Goal: Check status: Check status

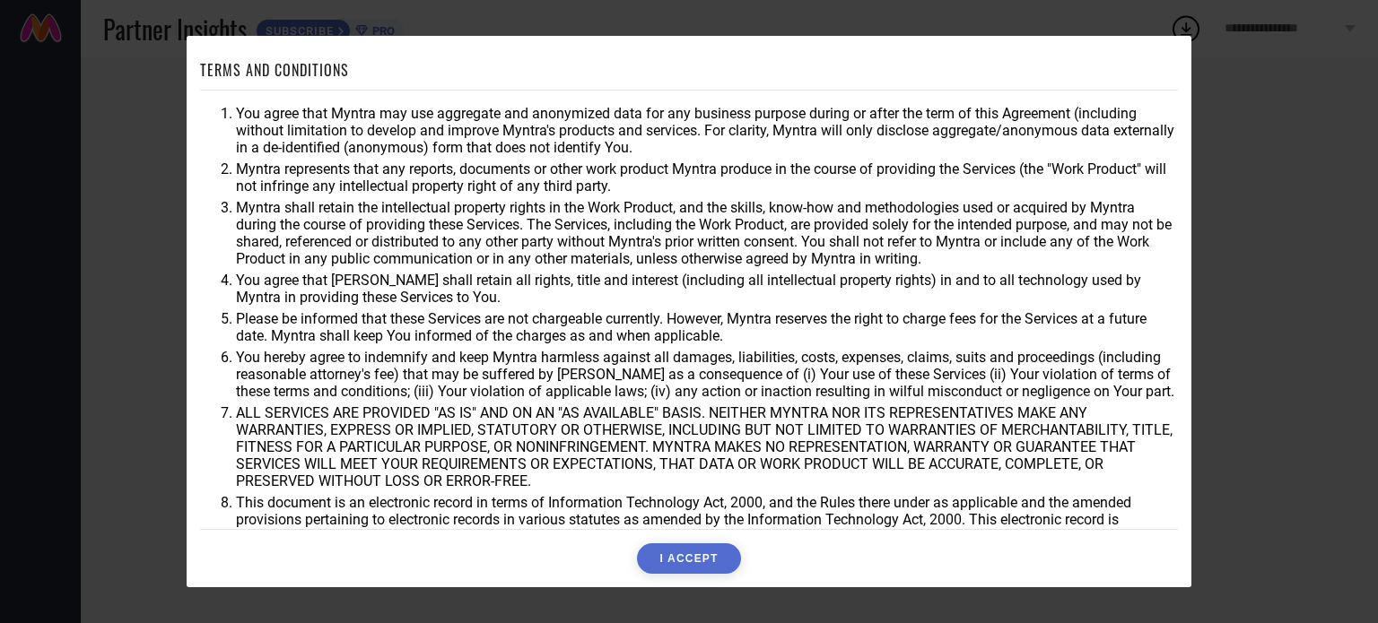
click at [702, 553] on button "I ACCEPT" at bounding box center [688, 559] width 103 height 30
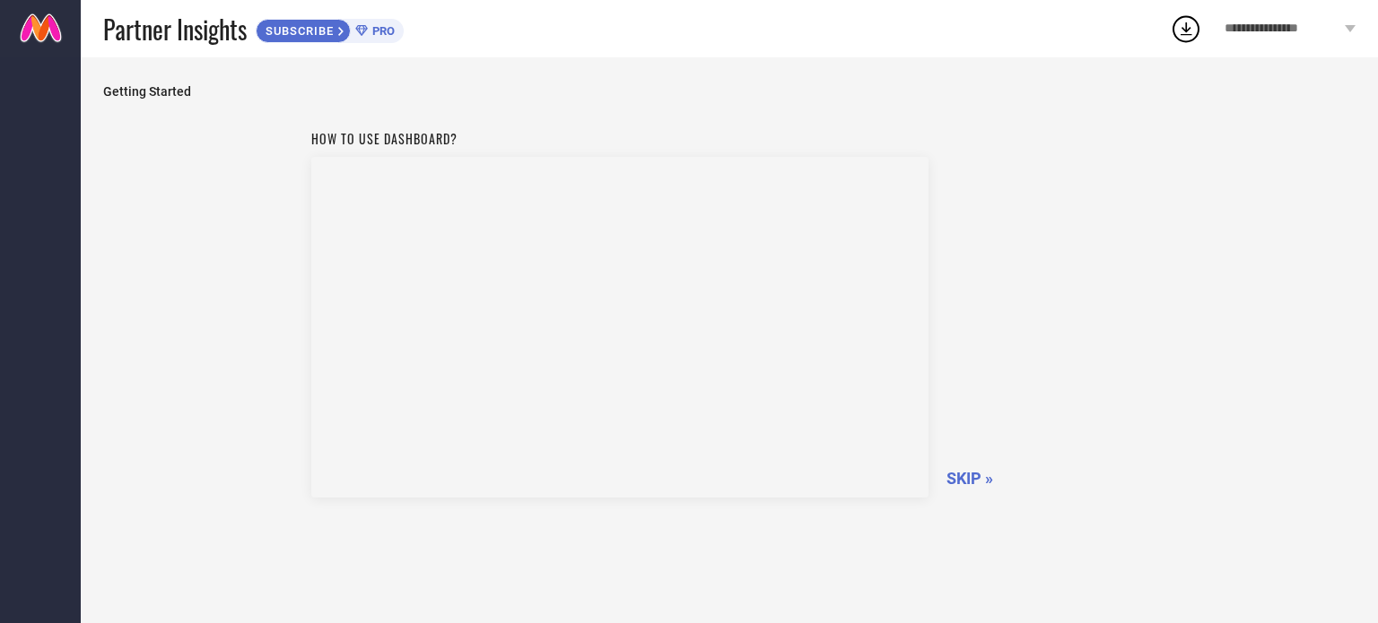
click at [965, 471] on span "SKIP »" at bounding box center [969, 478] width 47 height 19
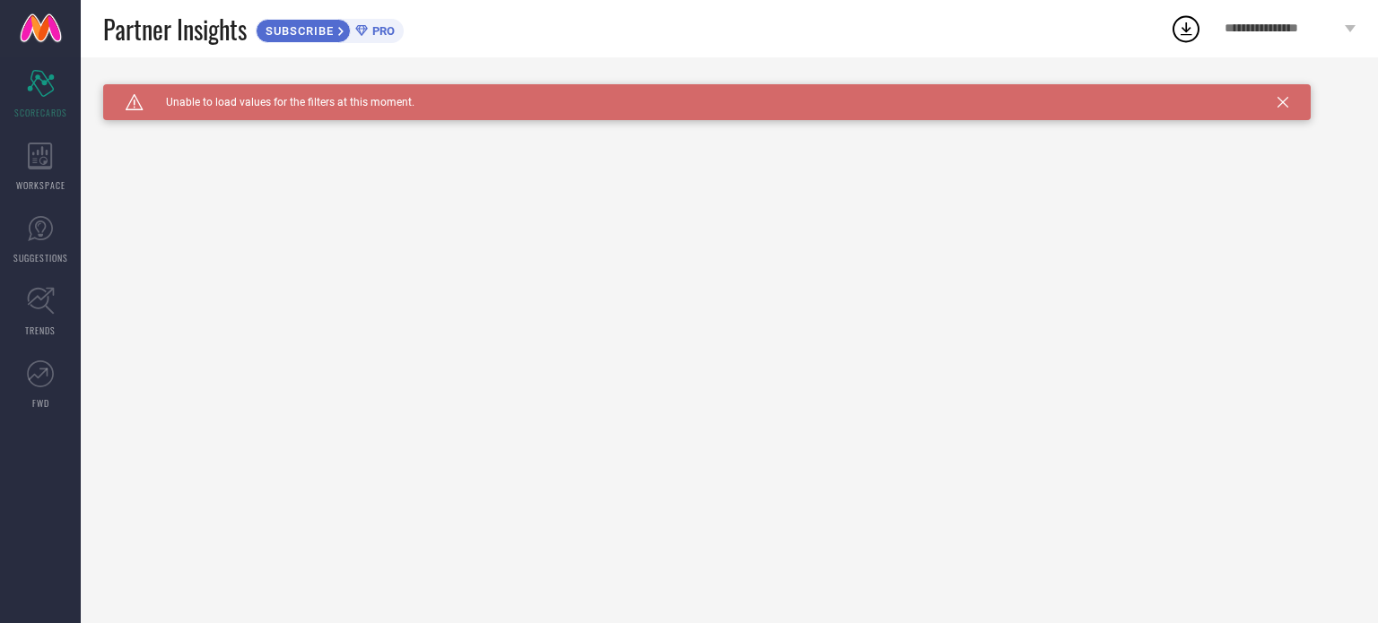
click at [374, 27] on span "PRO" at bounding box center [381, 30] width 27 height 13
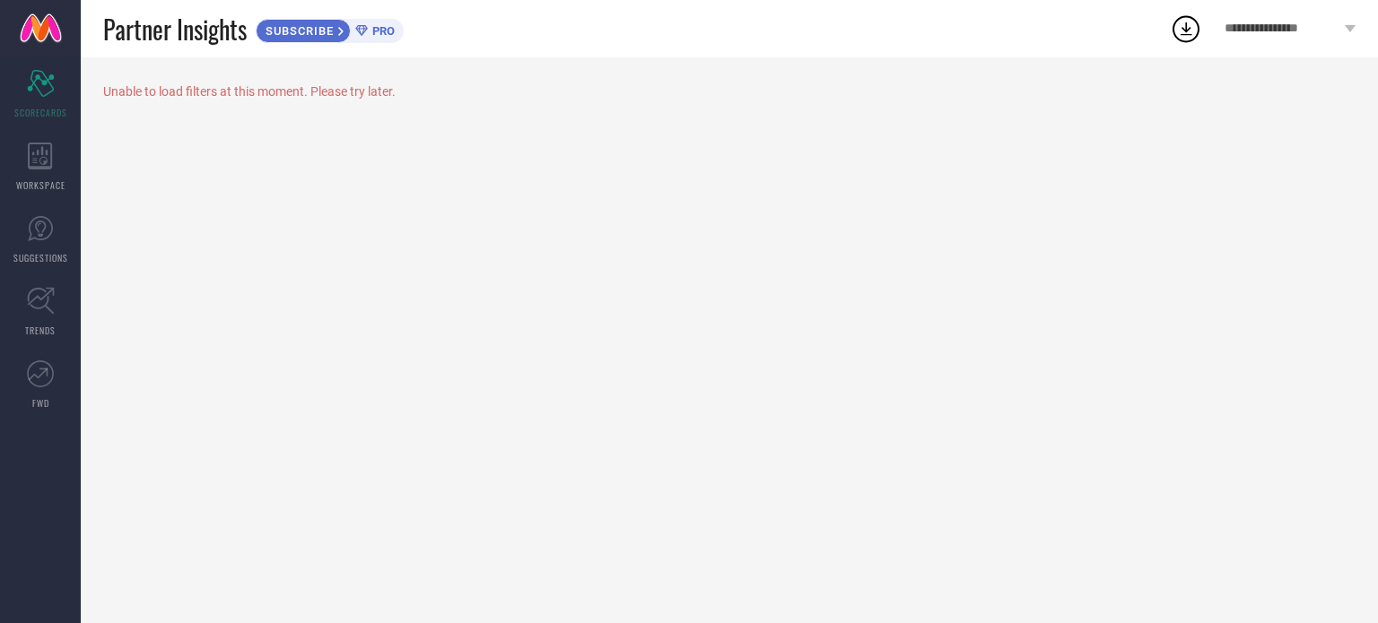
click at [1191, 32] on icon at bounding box center [1186, 29] width 32 height 32
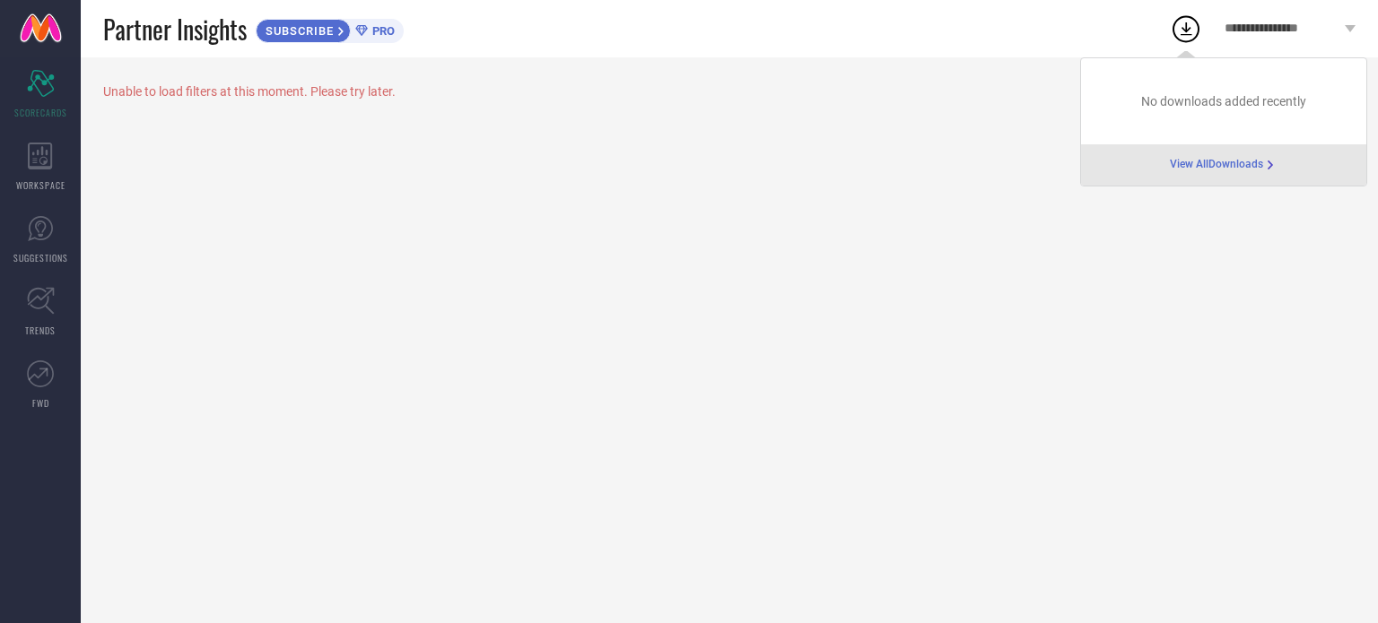
click at [1179, 111] on div "No downloads added recently" at bounding box center [1223, 101] width 285 height 86
